Goal: Navigation & Orientation: Find specific page/section

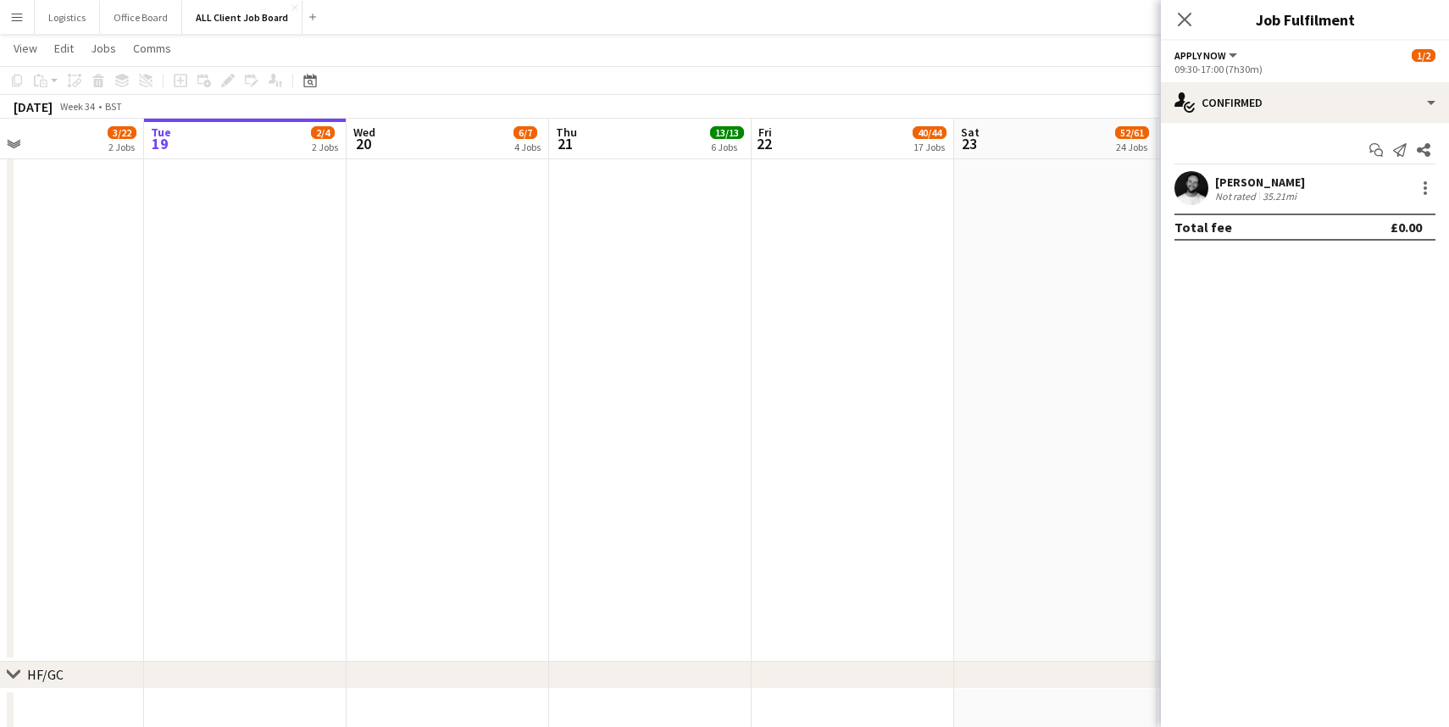
scroll to position [4068, 0]
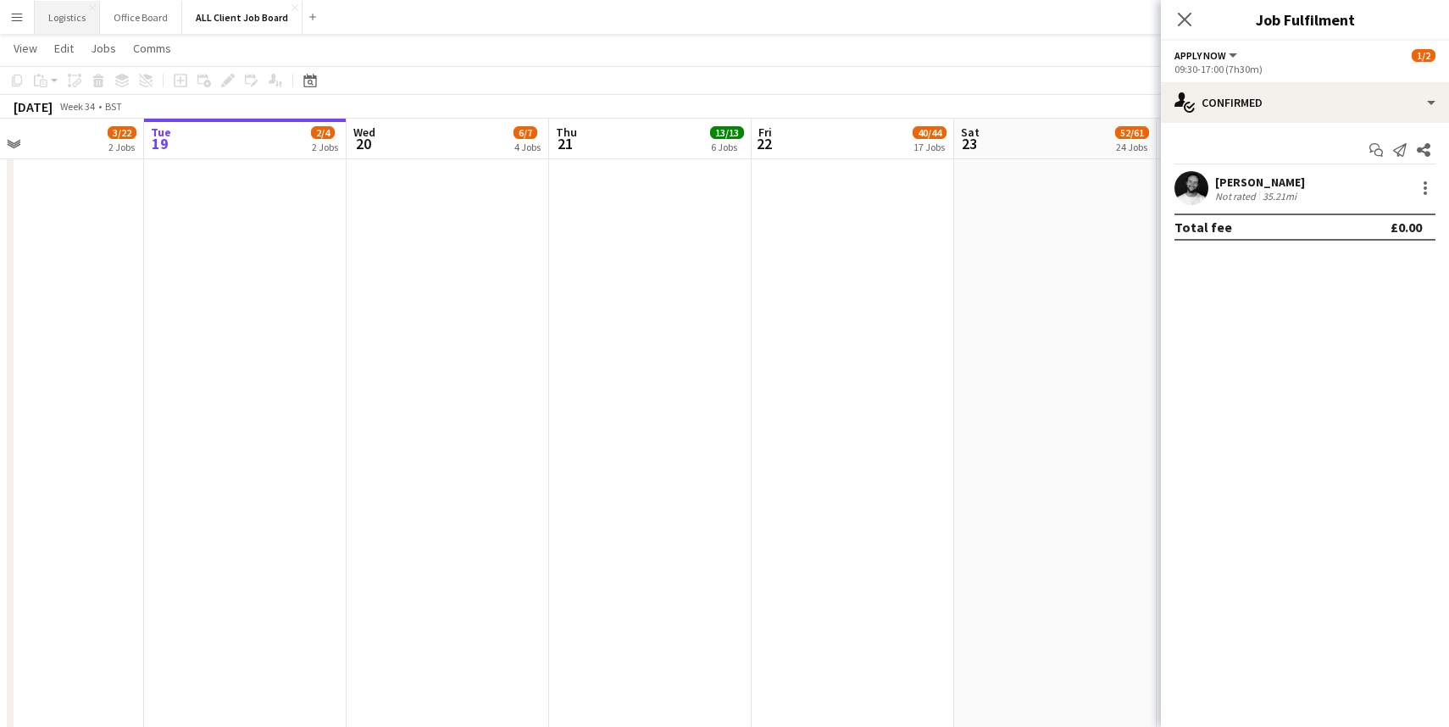
click at [62, 14] on button "Logistics Close" at bounding box center [67, 17] width 65 height 33
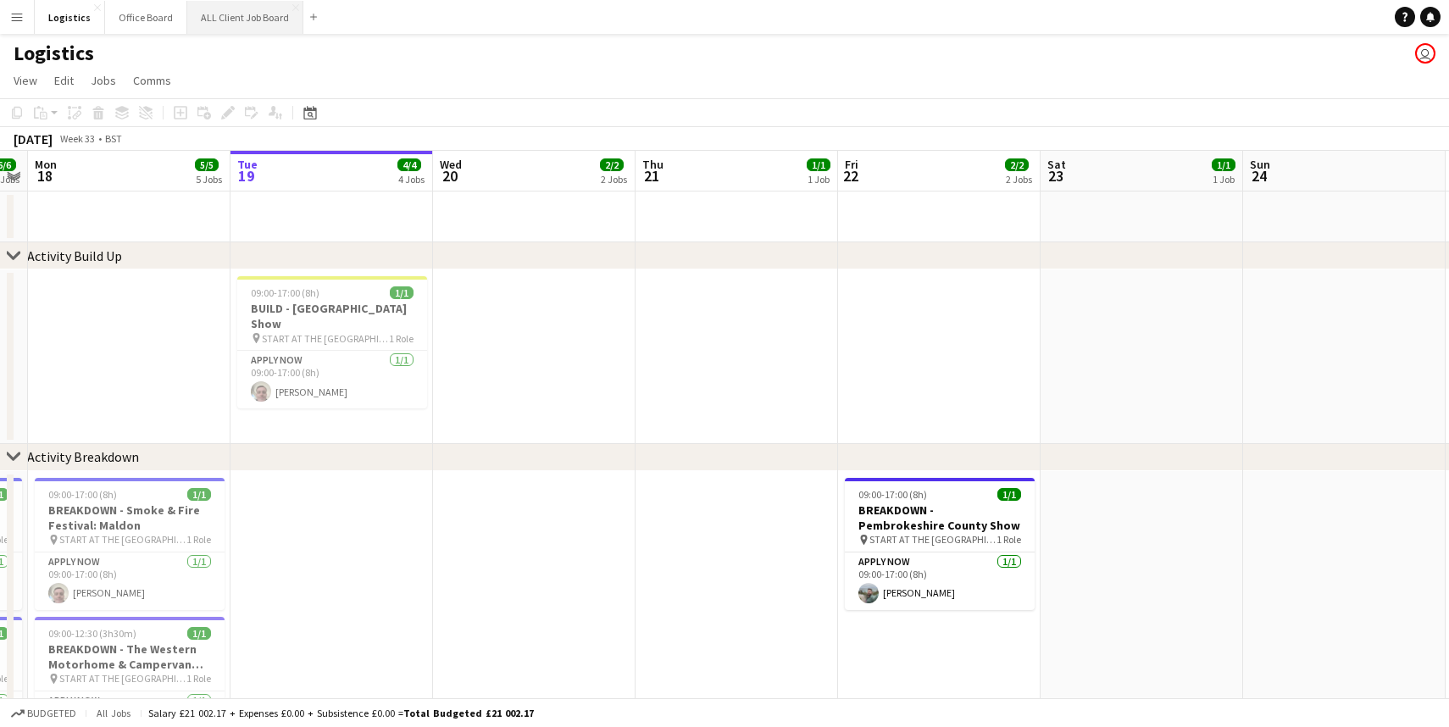
click at [247, 13] on button "ALL Client Job Board Close" at bounding box center [245, 17] width 116 height 33
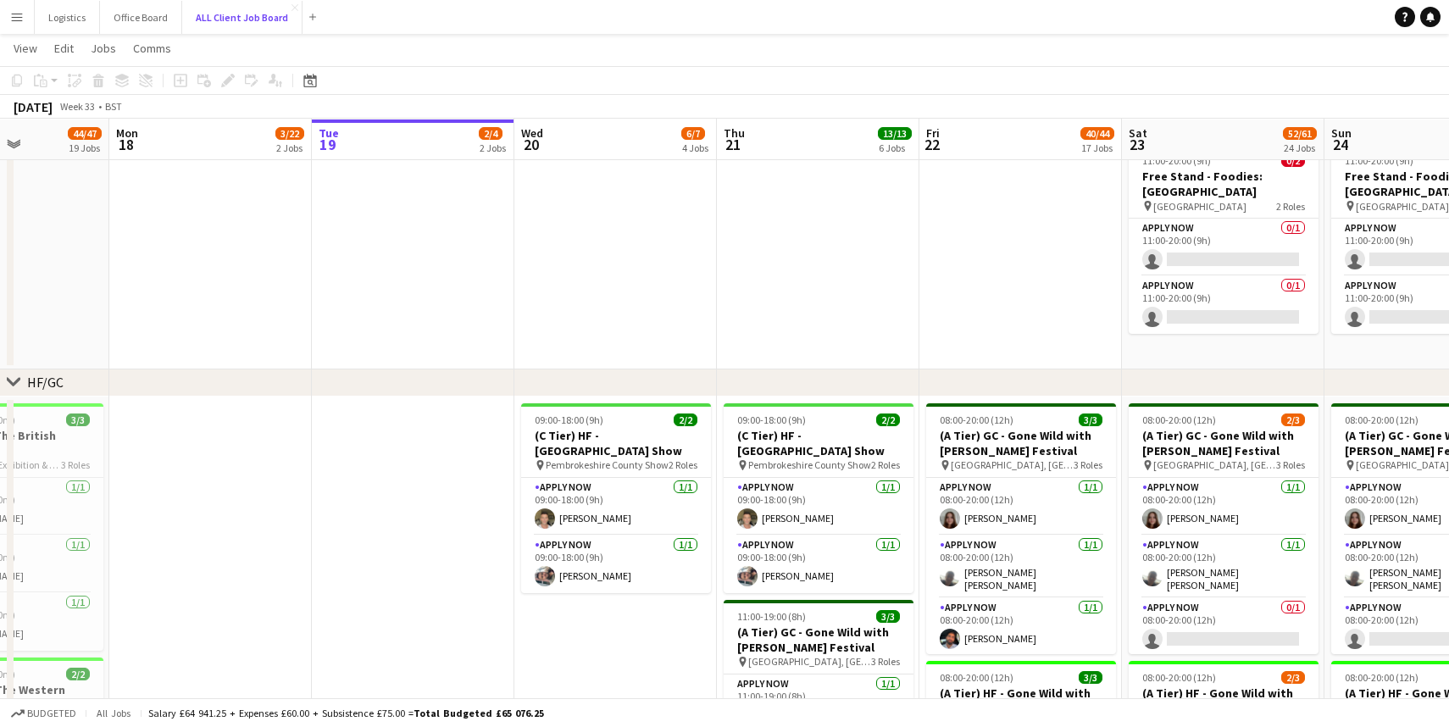
scroll to position [49, 0]
